Goal: Navigation & Orientation: Find specific page/section

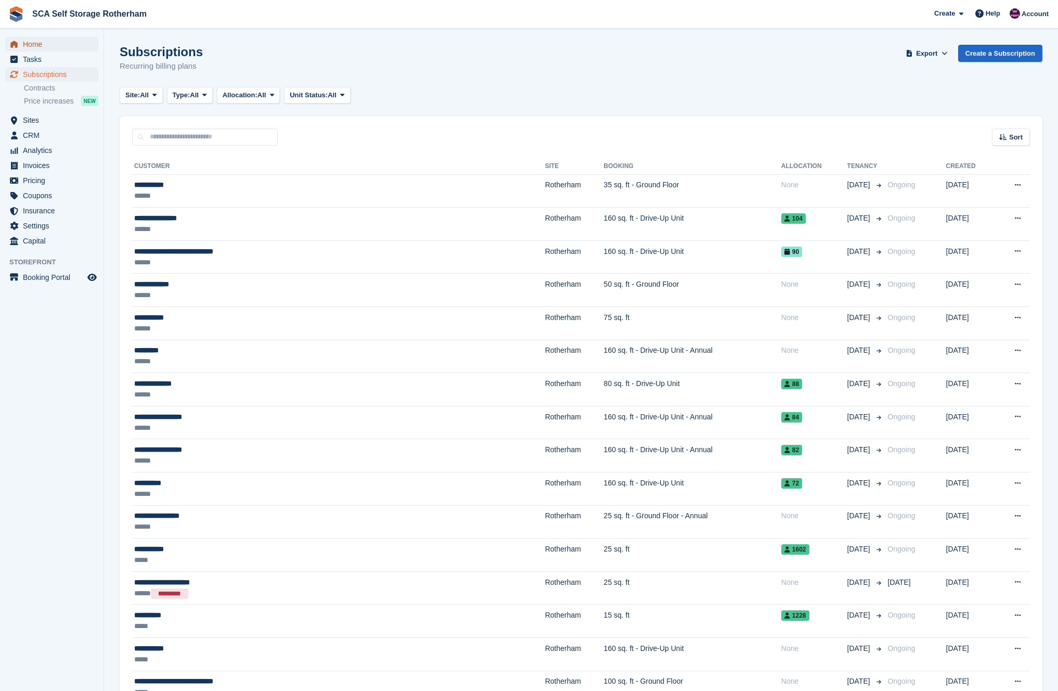
click at [34, 45] on span "Home" at bounding box center [54, 44] width 62 height 15
click at [33, 44] on span "Home" at bounding box center [54, 44] width 62 height 15
